Goal: Task Accomplishment & Management: Manage account settings

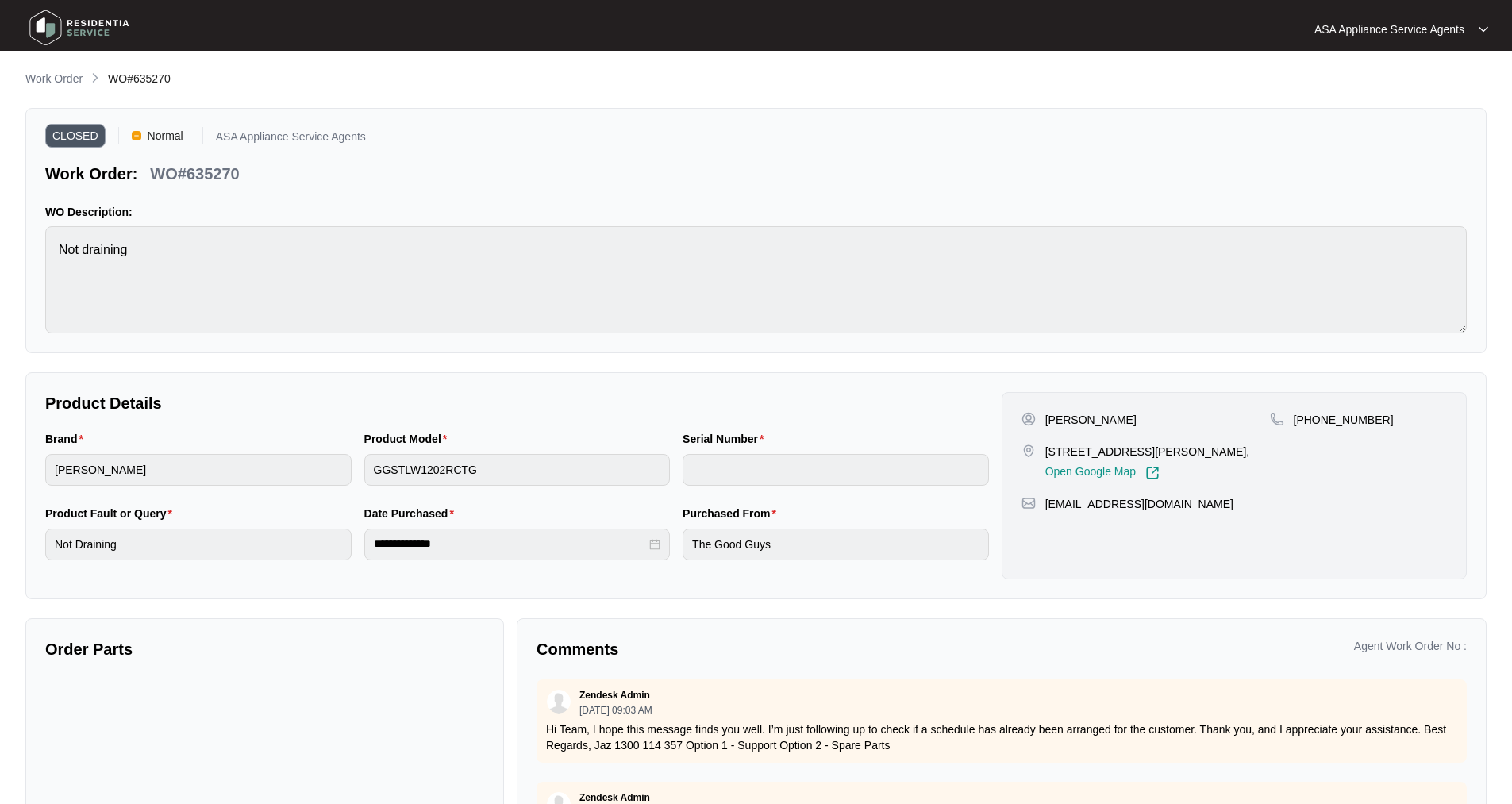
click at [58, 23] on img at bounding box center [79, 27] width 111 height 48
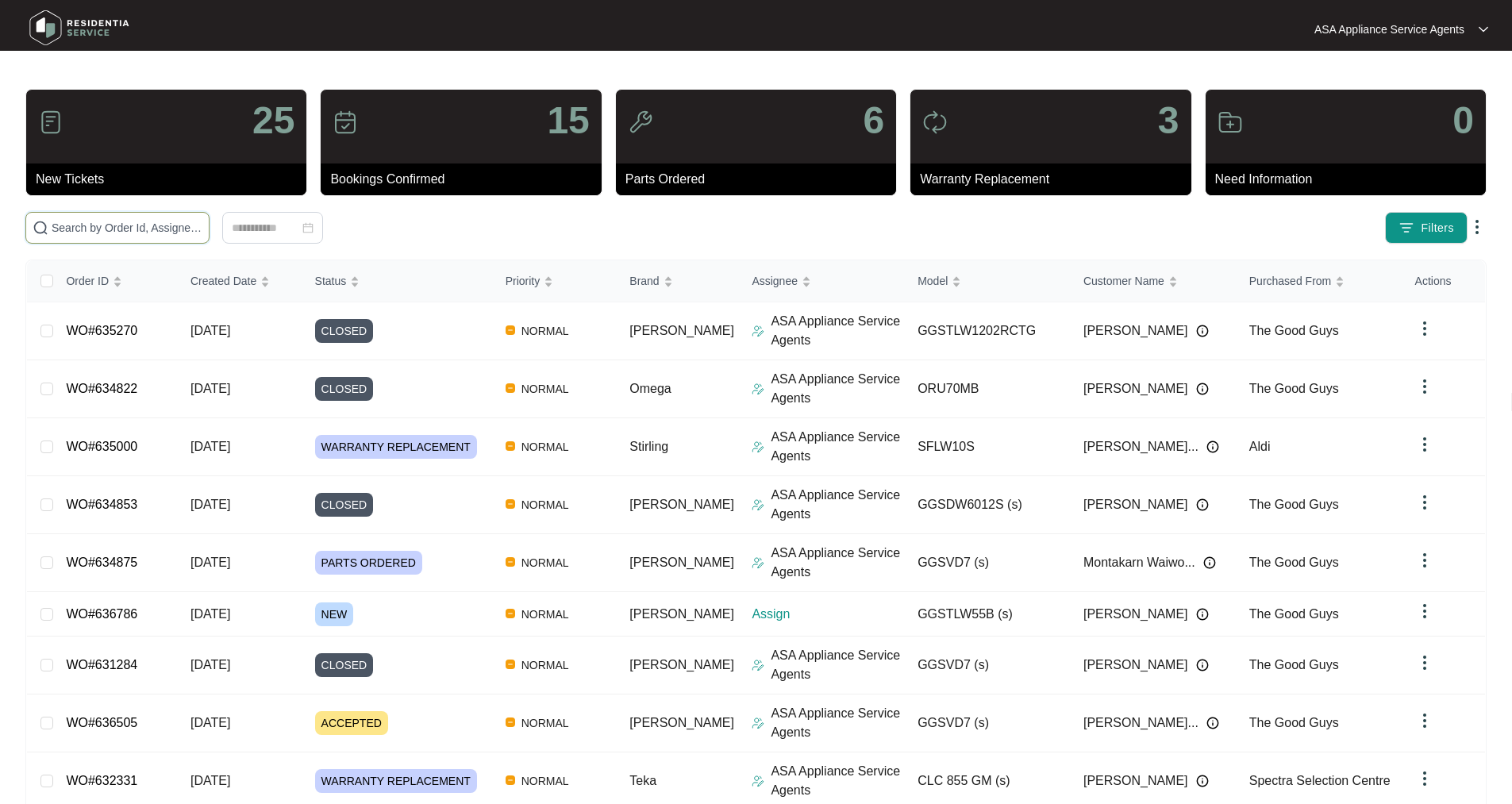
click at [146, 224] on input "text" at bounding box center [127, 228] width 150 height 18
paste input "636786"
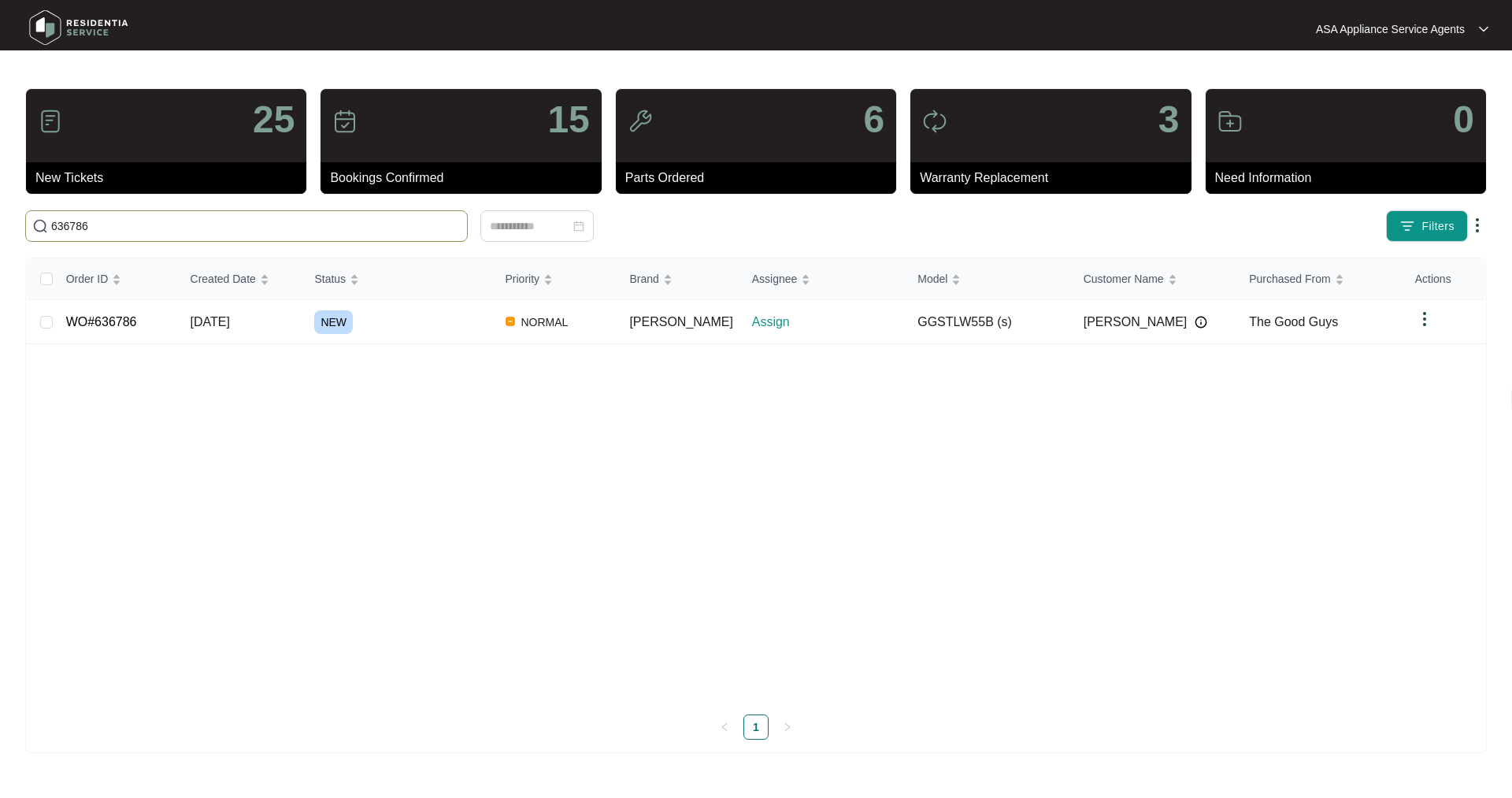
type input "636786"
click at [96, 329] on link "WO#636786" at bounding box center [102, 322] width 71 height 13
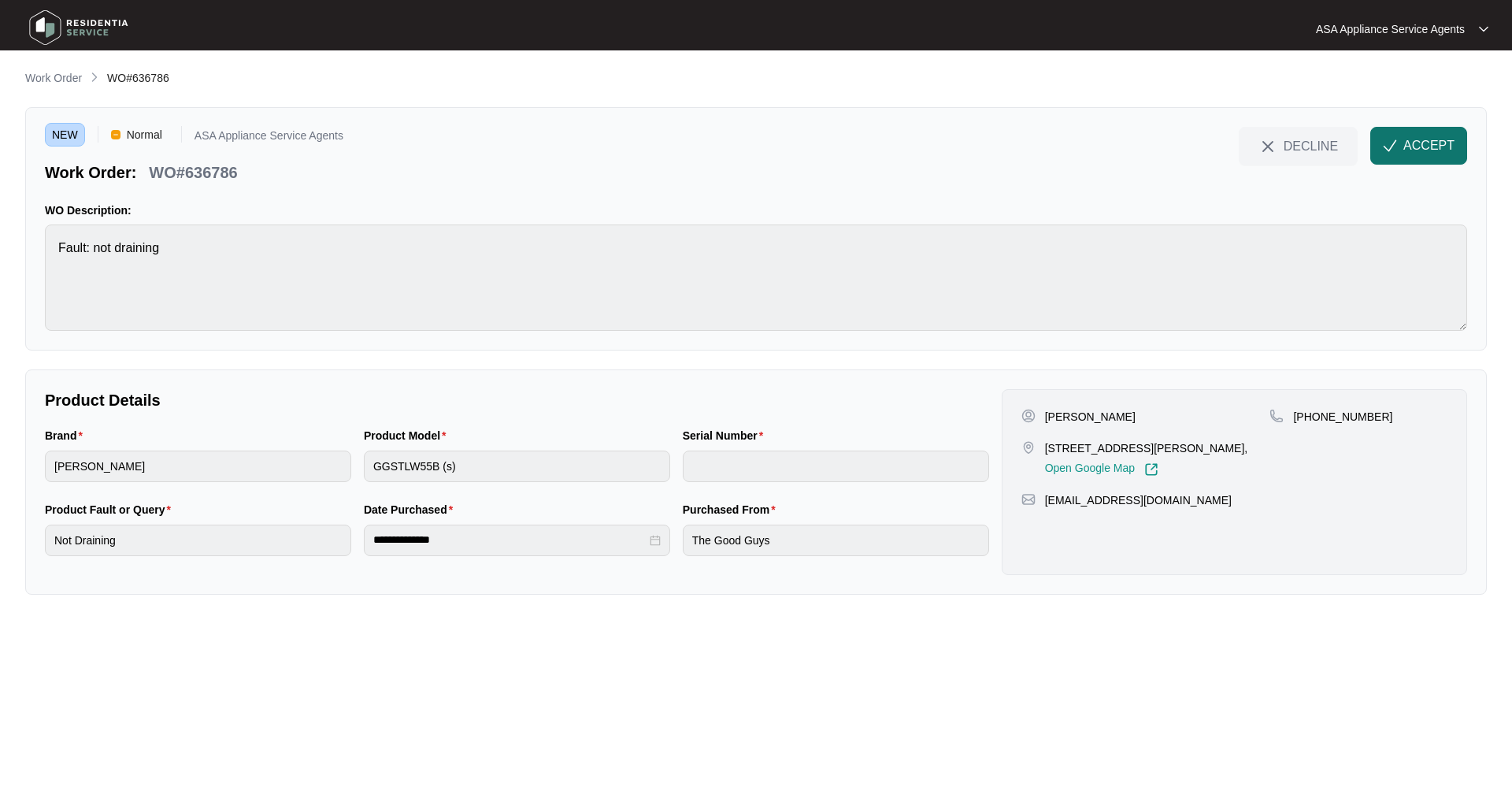
click at [1417, 143] on span "ACCEPT" at bounding box center [1428, 146] width 51 height 19
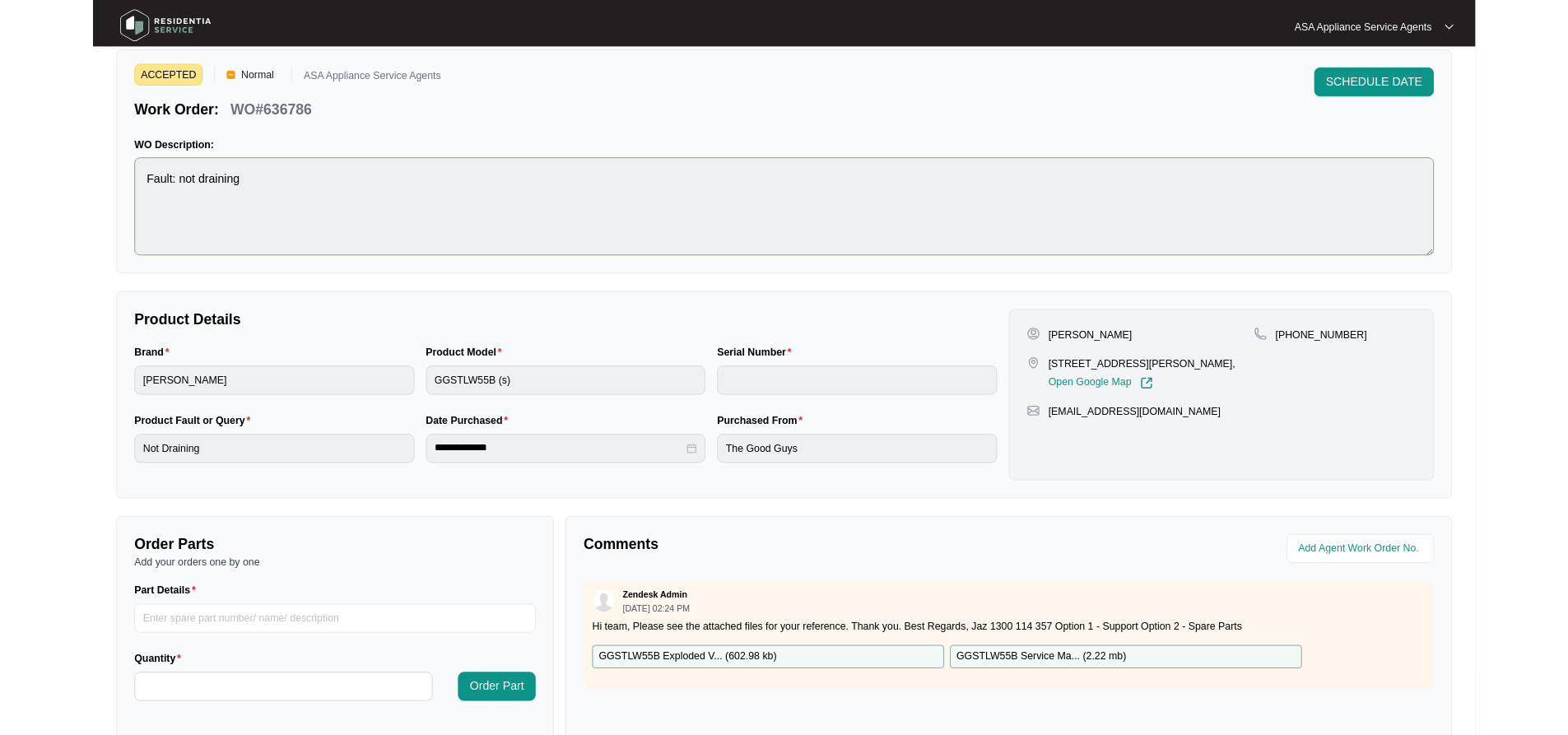
scroll to position [82, 0]
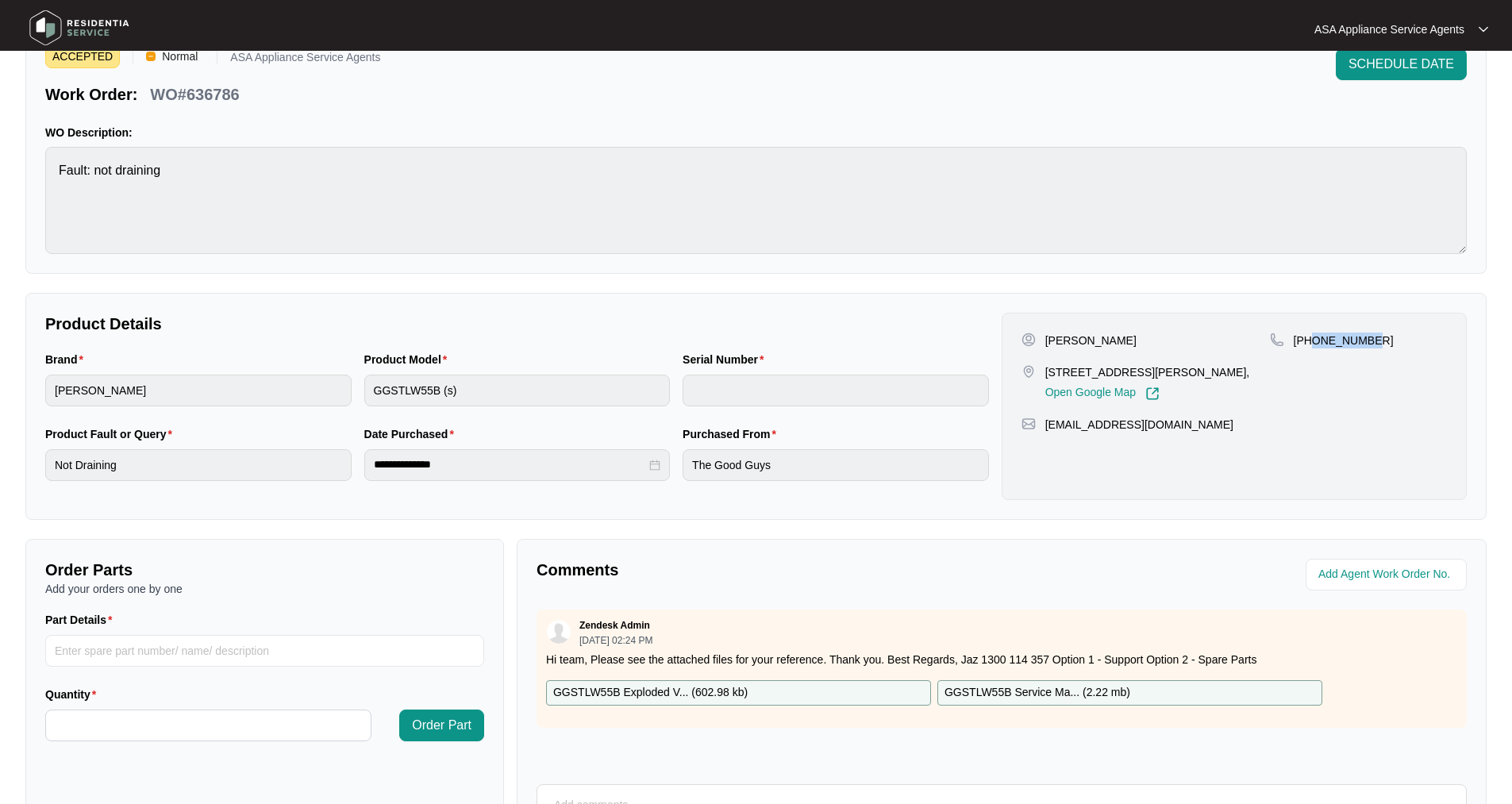
drag, startPoint x: 1372, startPoint y: 342, endPoint x: 1314, endPoint y: 352, distance: 58.9
click at [1314, 352] on div "[PHONE_NUMBER]" at bounding box center [1359, 367] width 177 height 69
copy p "422474759"
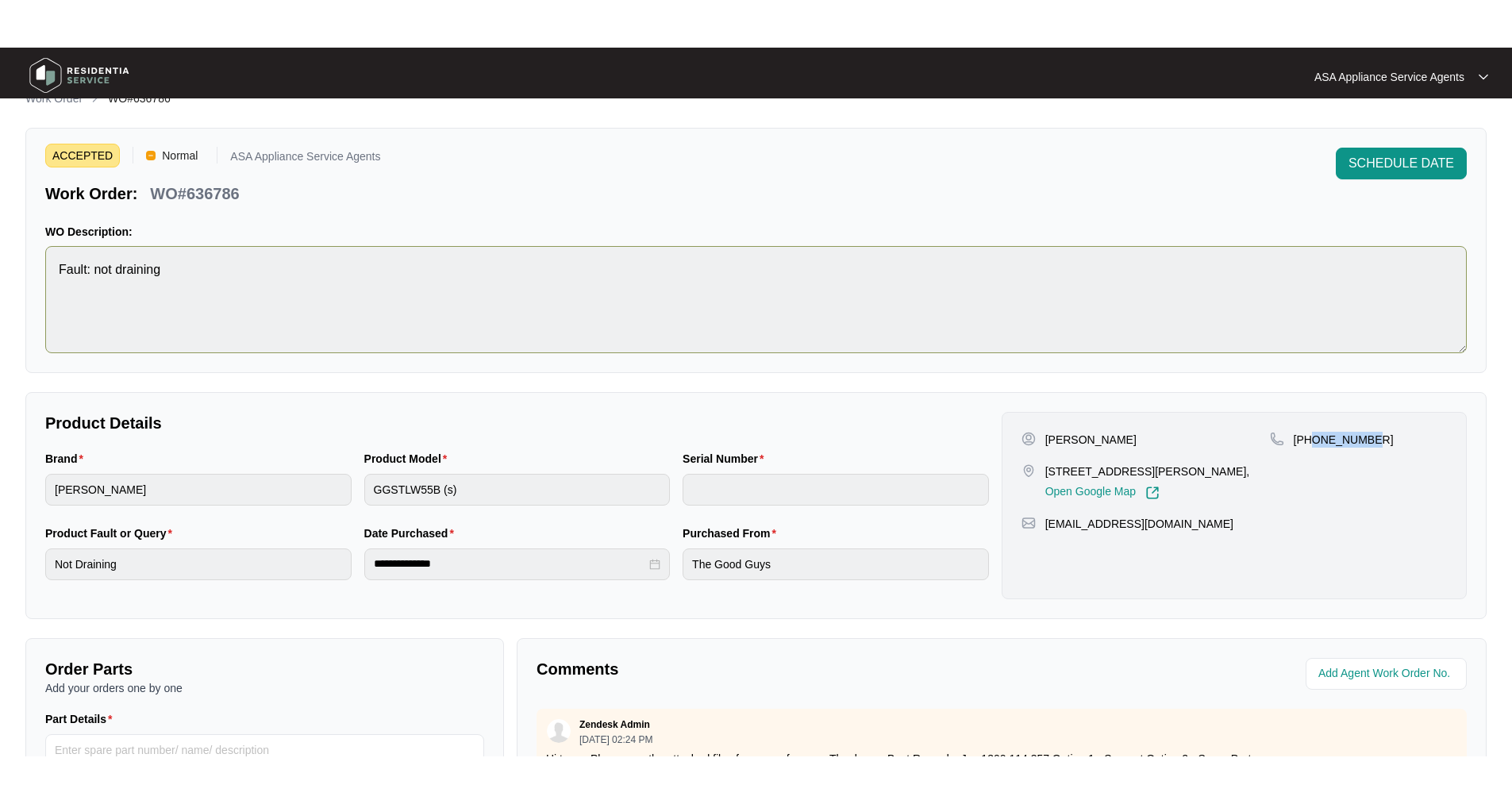
scroll to position [0, 0]
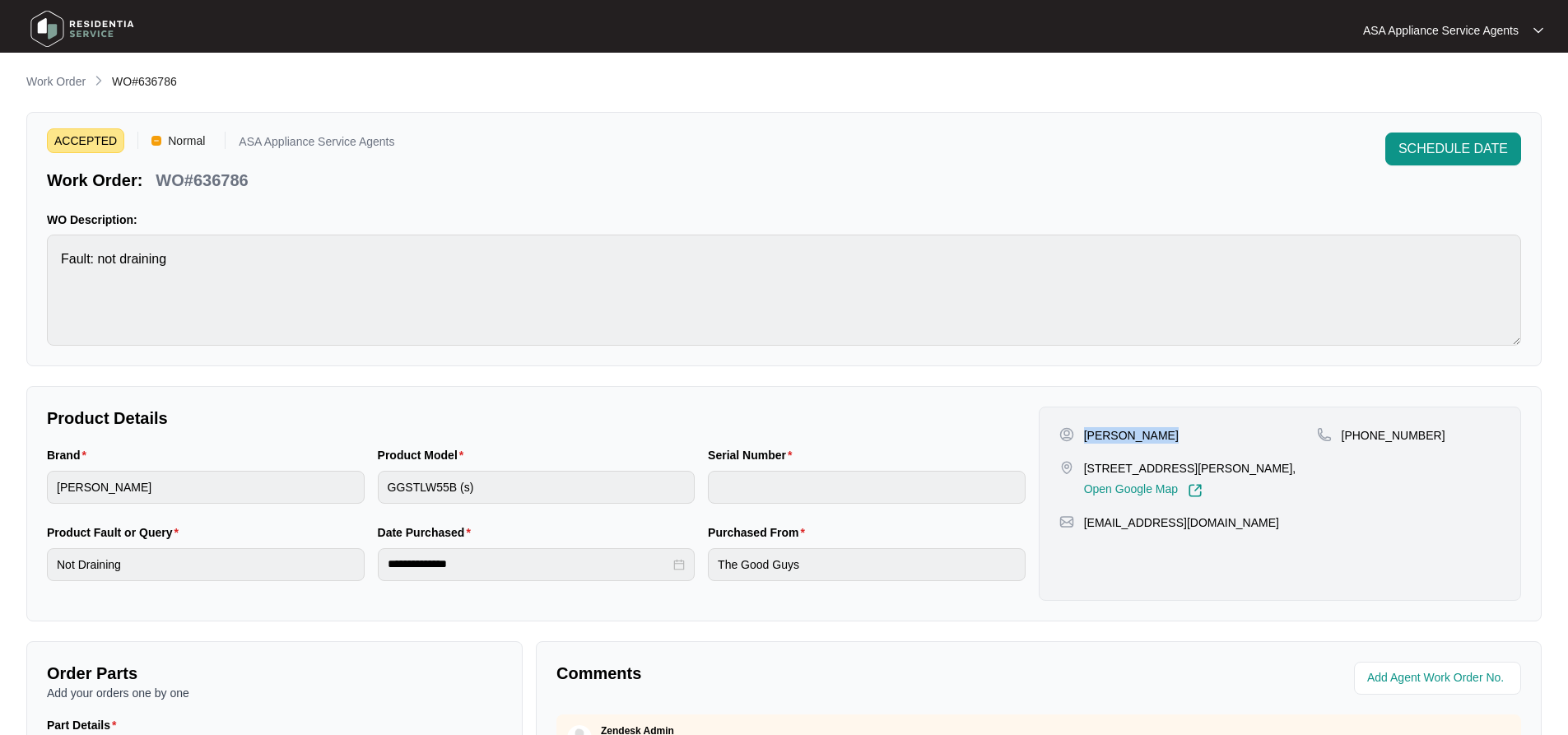
drag, startPoint x: 1169, startPoint y: 436, endPoint x: 1082, endPoint y: 437, distance: 87.0
click at [1082, 437] on div "[PERSON_NAME]" at bounding box center [1188, 435] width 257 height 17
copy p "[PERSON_NAME]"
drag, startPoint x: 1163, startPoint y: 463, endPoint x: 1075, endPoint y: 471, distance: 88.4
click at [1075, 471] on div "[STREET_ADDRESS][PERSON_NAME], Open Google Map" at bounding box center [1188, 479] width 257 height 38
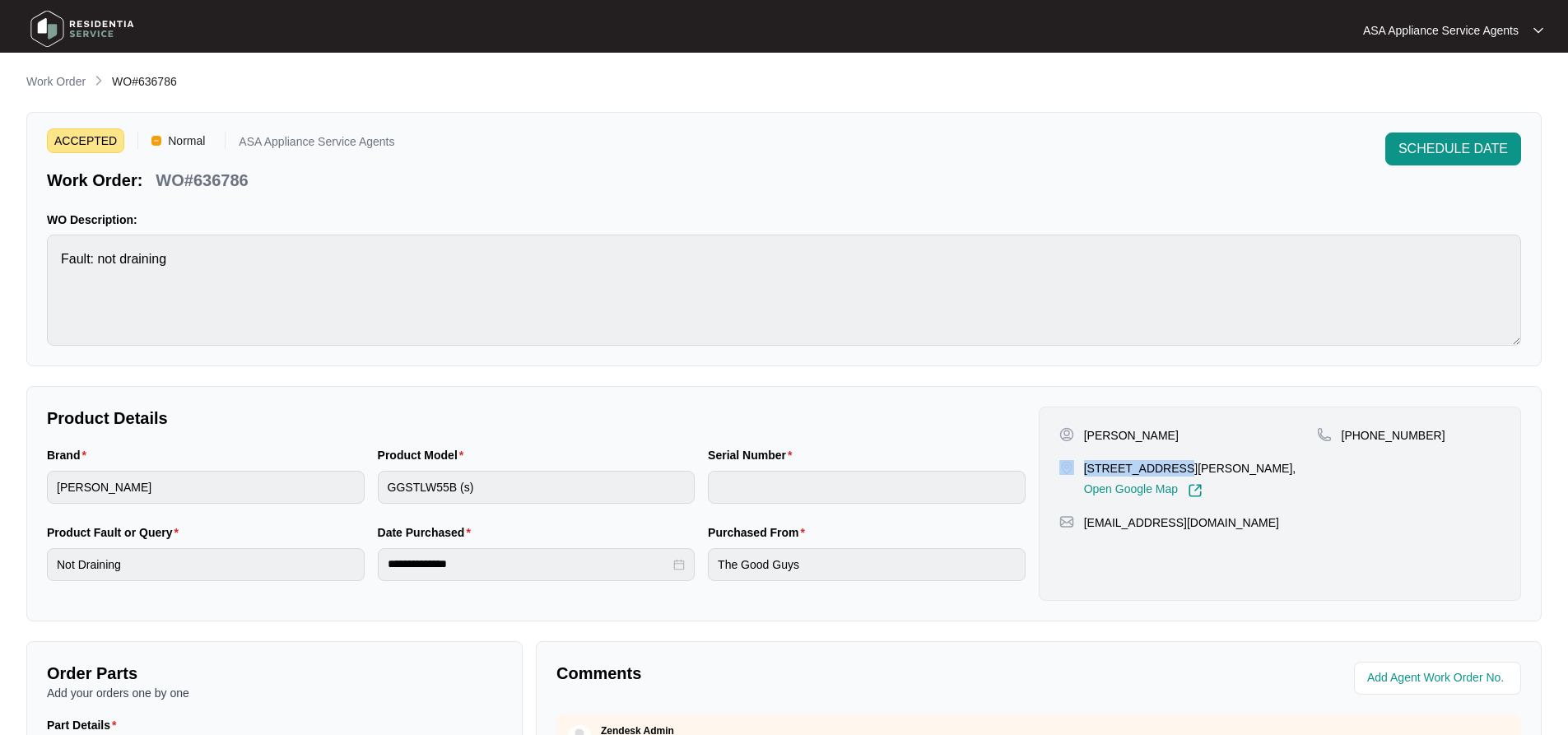
copy div "5 peppermint dr"
drag, startPoint x: 235, startPoint y: 187, endPoint x: 200, endPoint y: 187, distance: 35.0
click at [184, 187] on p "WO#636786" at bounding box center [202, 180] width 93 height 23
drag, startPoint x: 251, startPoint y: 188, endPoint x: 161, endPoint y: 184, distance: 90.1
click at [161, 184] on div "WO#636786" at bounding box center [202, 177] width 105 height 29
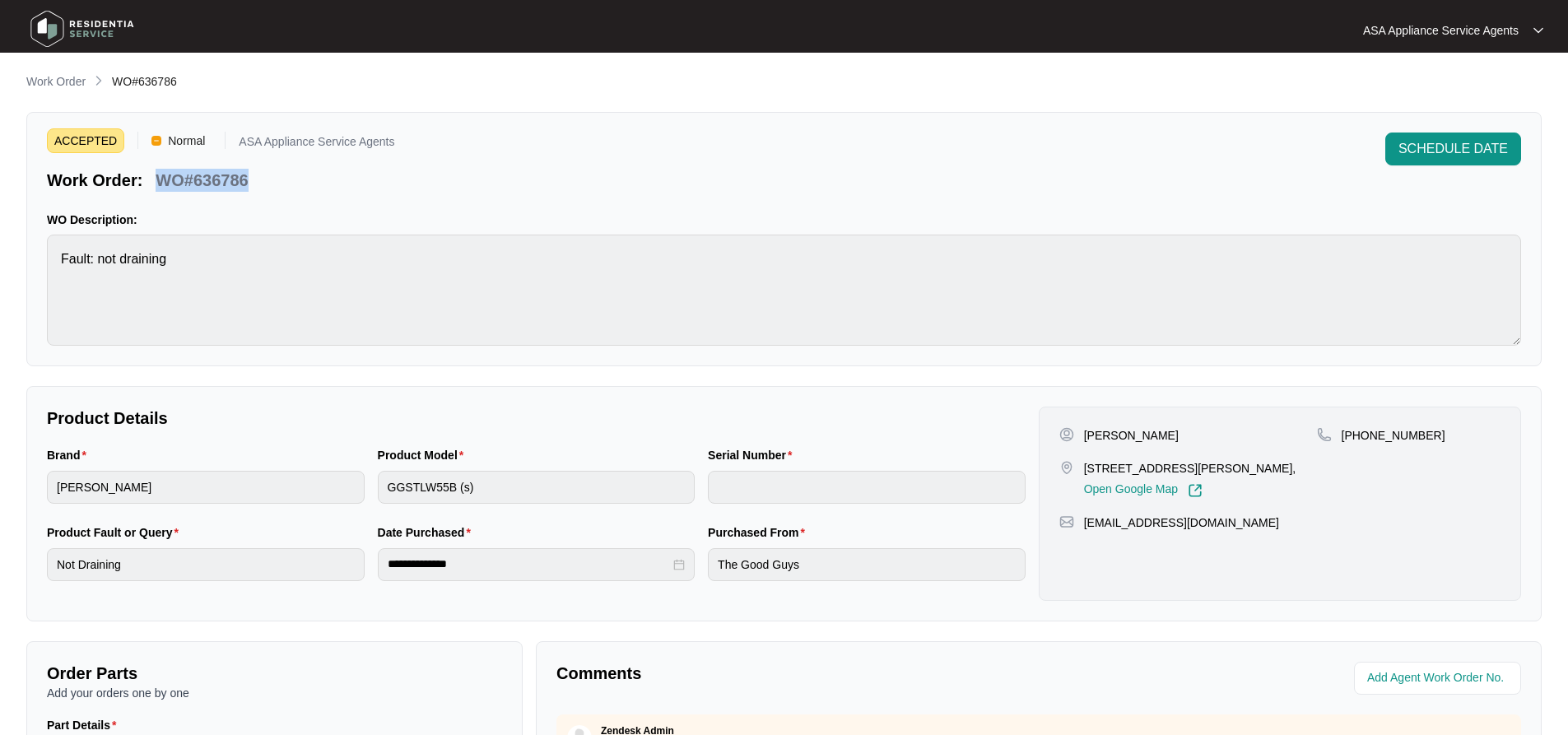
copy p "WO#636786"
click at [21, 255] on main "**********" at bounding box center [784, 545] width 1568 height 1091
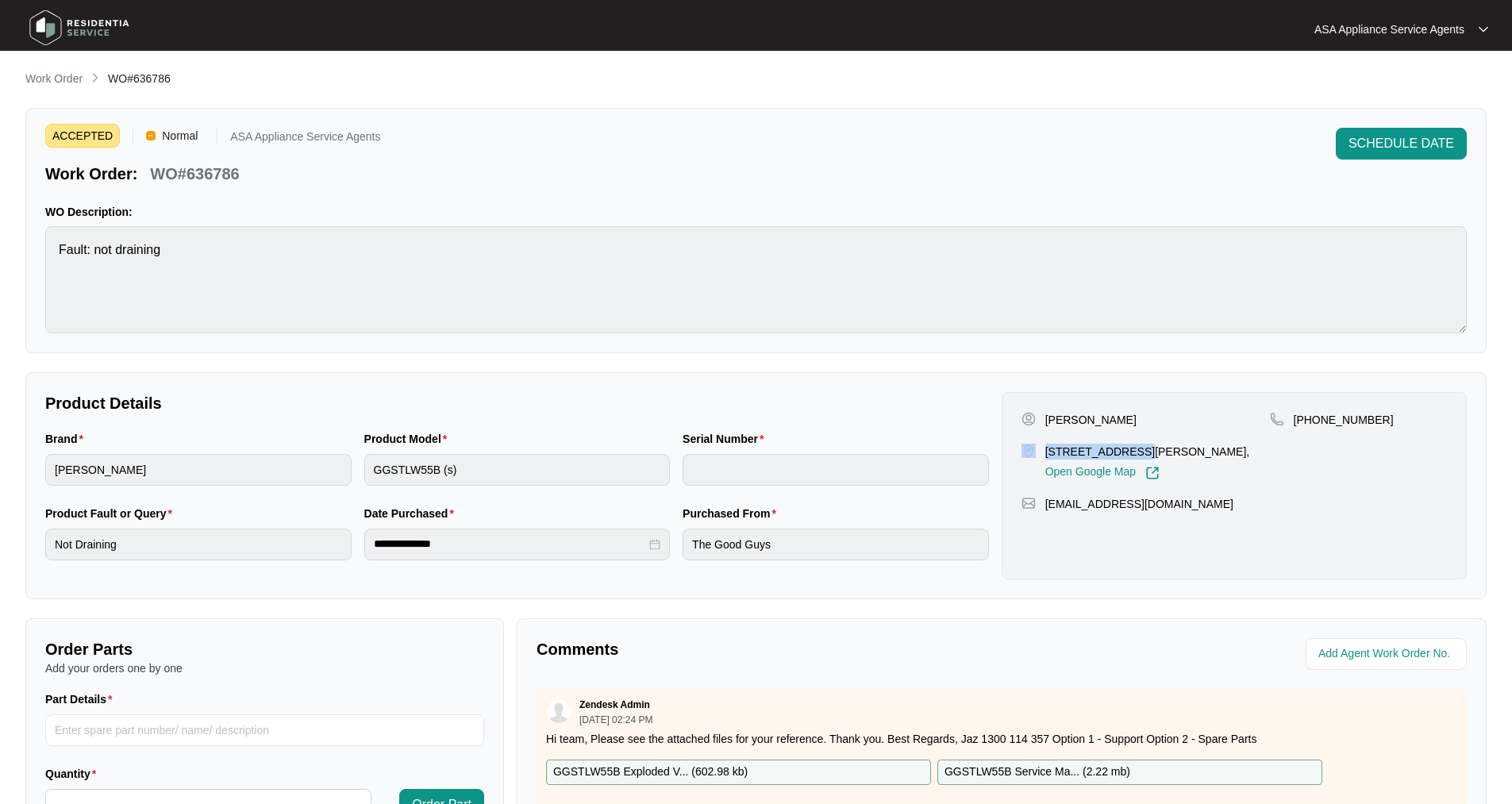
drag, startPoint x: 1125, startPoint y: 452, endPoint x: 1047, endPoint y: 432, distance: 80.5
click at [1038, 446] on div "[STREET_ADDRESS][PERSON_NAME], Open Google Map" at bounding box center [1145, 462] width 248 height 37
copy div "5 peppermint dr"
drag, startPoint x: 1183, startPoint y: 506, endPoint x: 1045, endPoint y: 515, distance: 138.3
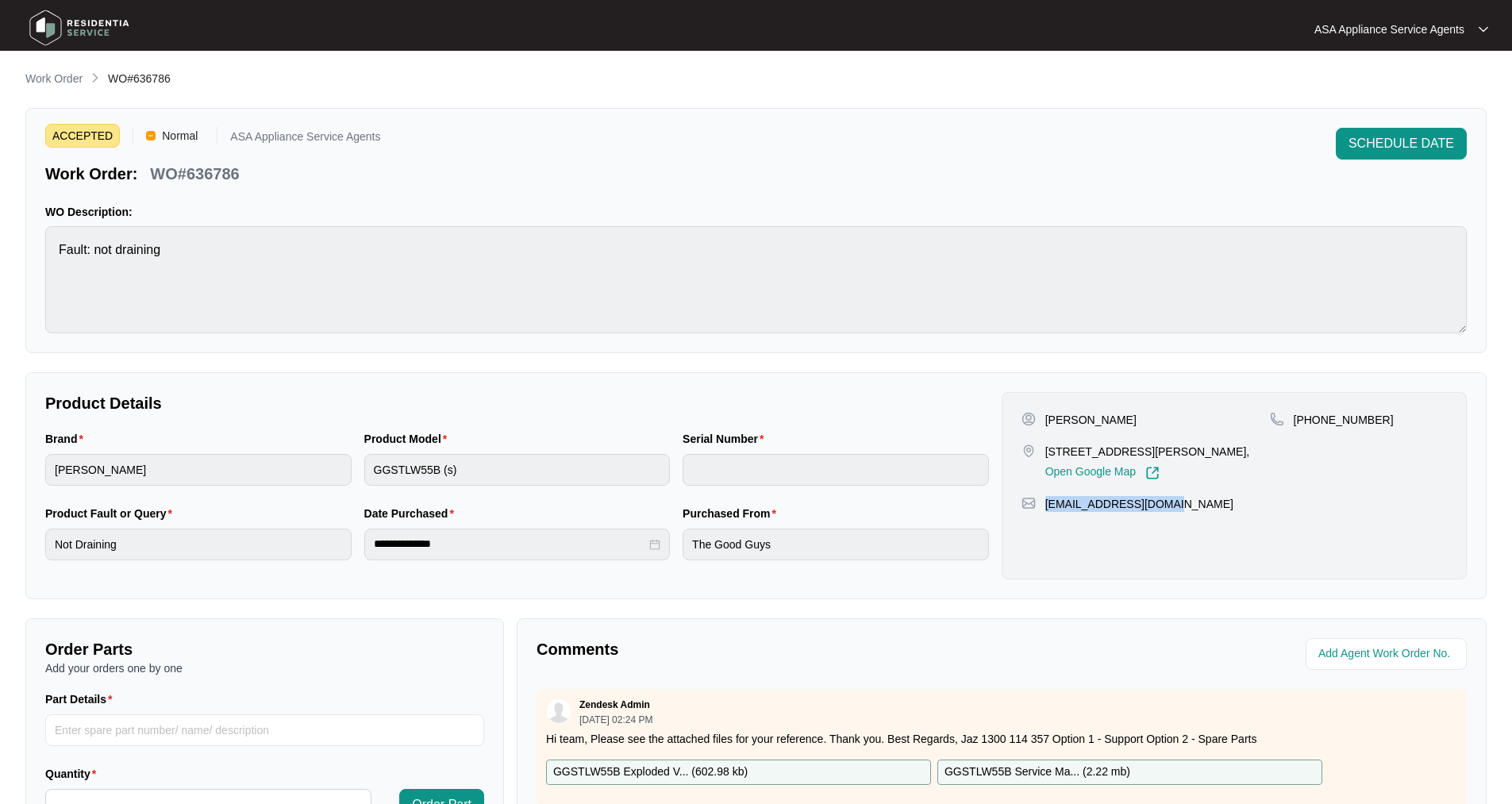
click at [1045, 515] on div "[PERSON_NAME] [STREET_ADDRESS][PERSON_NAME], Open Google Map [PHONE_NUMBER] [EM…" at bounding box center [1234, 485] width 465 height 187
copy p "[EMAIL_ADDRESS][DOMAIN_NAME]"
click at [325, 483] on div "Brand [PERSON_NAME] Product Model GGSTLW55B (s) Serial Number" at bounding box center [516, 466] width 956 height 74
click at [30, 257] on div "ACCEPTED Normal ASA Appliance Service Agents Work Order: WO#636786 SCHEDULE DAT…" at bounding box center [756, 230] width 1461 height 245
